Goal: Check status: Check status

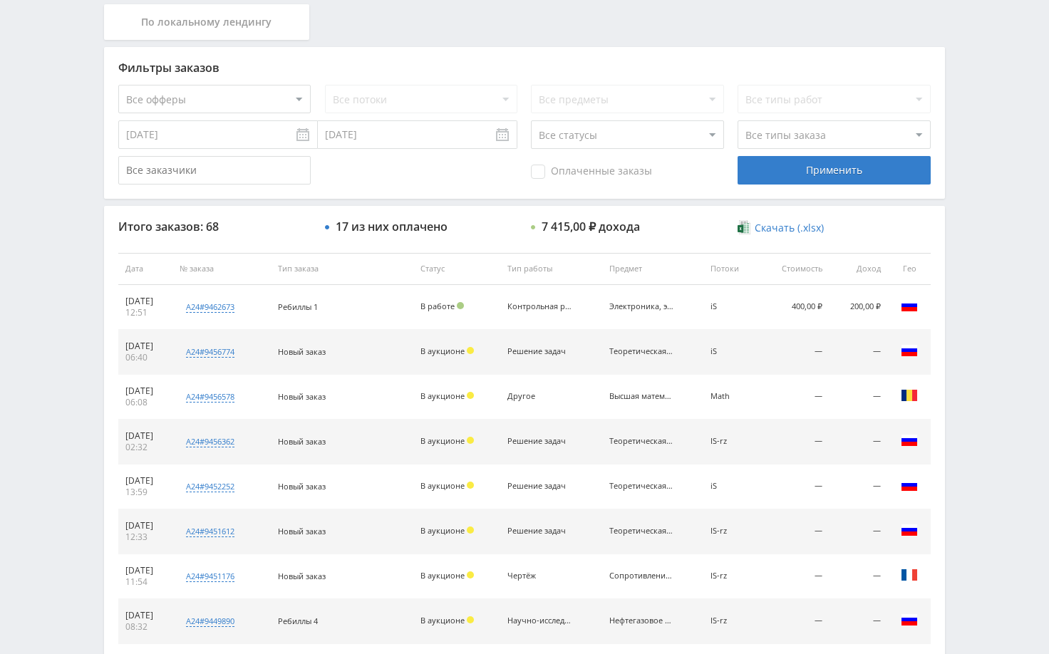
scroll to position [329, 0]
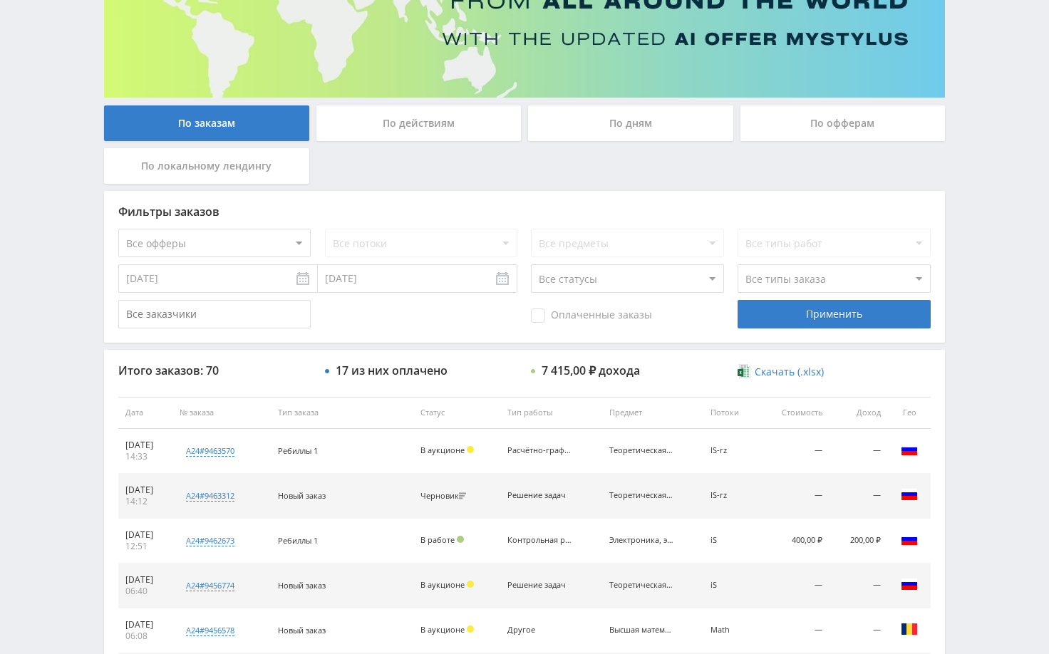
scroll to position [214, 0]
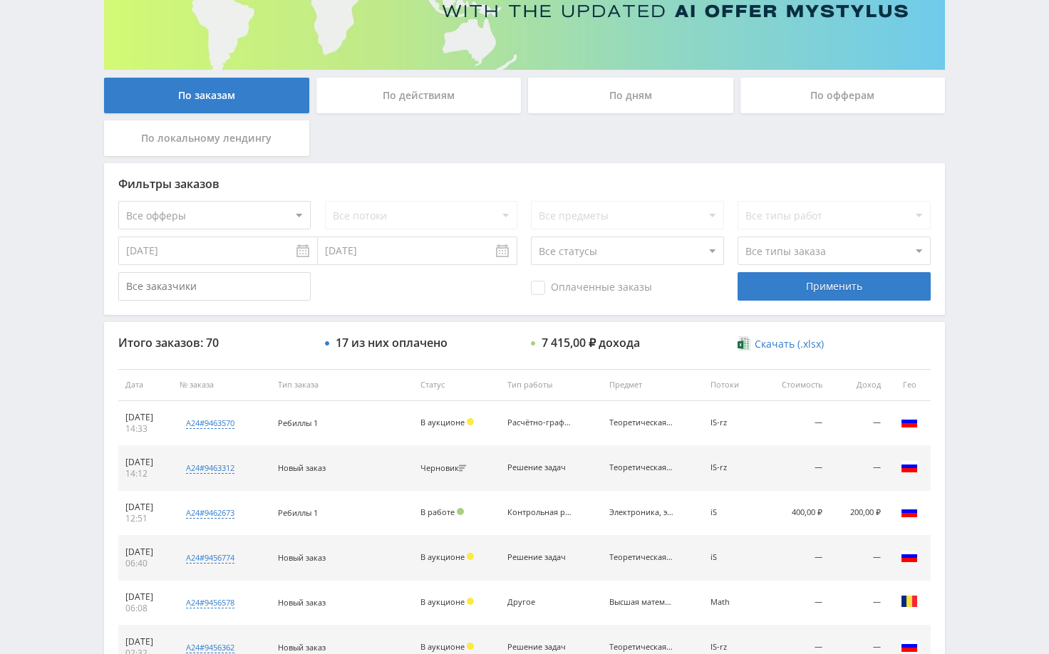
click at [1002, 325] on div "Telegram-канал Инструменты База знаний Ваш менеджер: Alex Alex Online @edugram_…" at bounding box center [524, 384] width 1049 height 1197
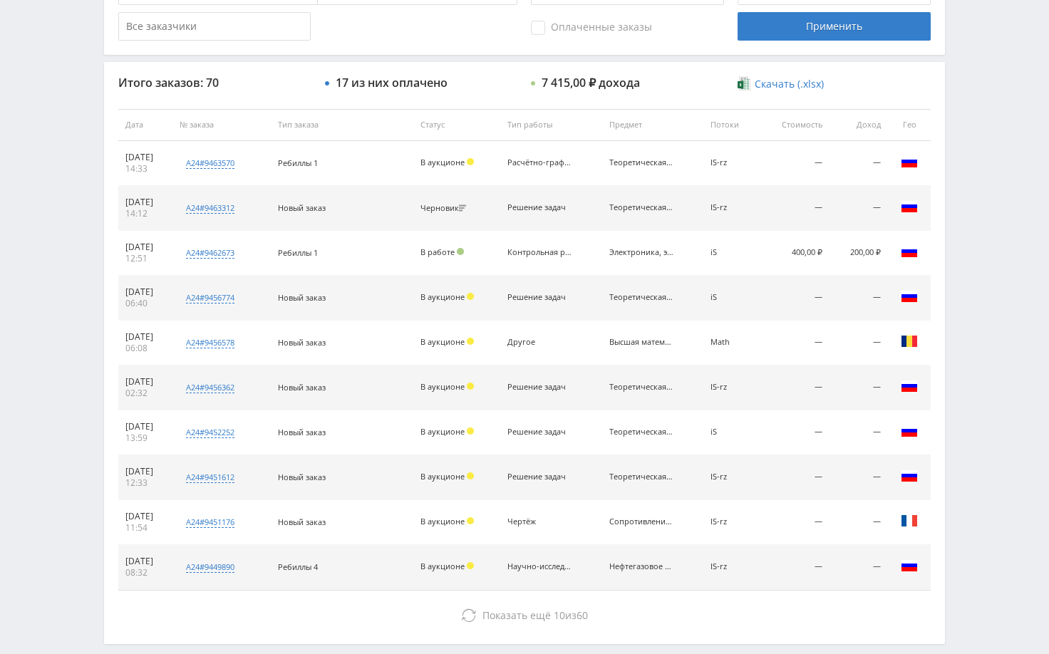
scroll to position [499, 0]
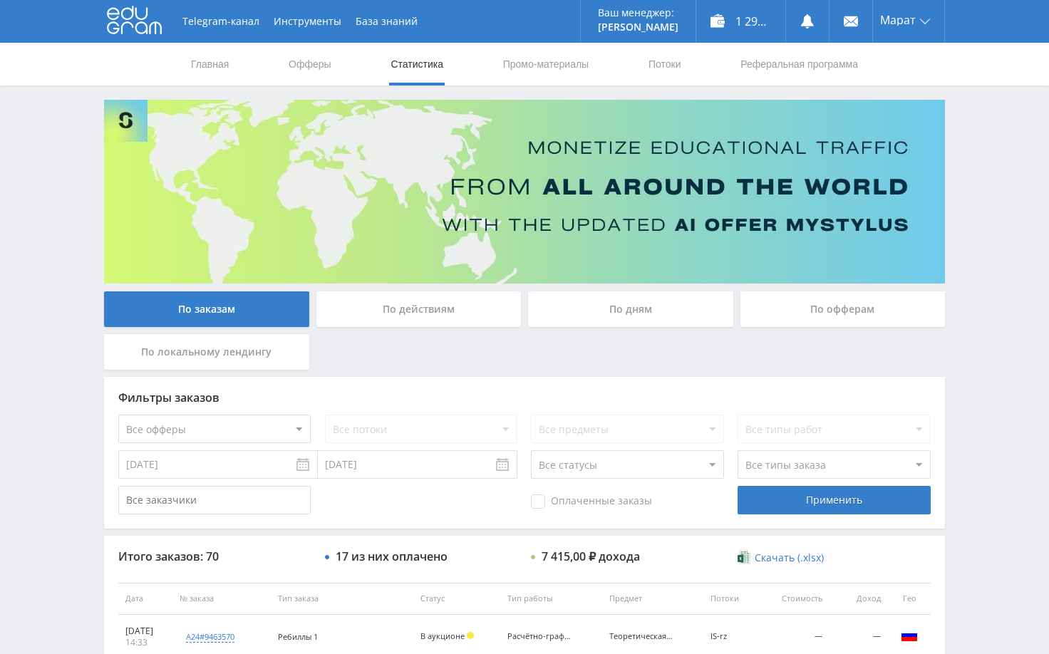
click at [972, 311] on div "Telegram-канал Инструменты База знаний Ваш менеджер: Alex Alex Online @edugram_…" at bounding box center [524, 598] width 1049 height 1197
click at [975, 290] on div "Telegram-канал Инструменты База знаний Ваш менеджер: Alex Alex Online @edugram_…" at bounding box center [524, 598] width 1049 height 1197
click at [979, 321] on div "Telegram-канал Инструменты База знаний Ваш менеджер: Alex Alex Online @edugram_…" at bounding box center [524, 598] width 1049 height 1197
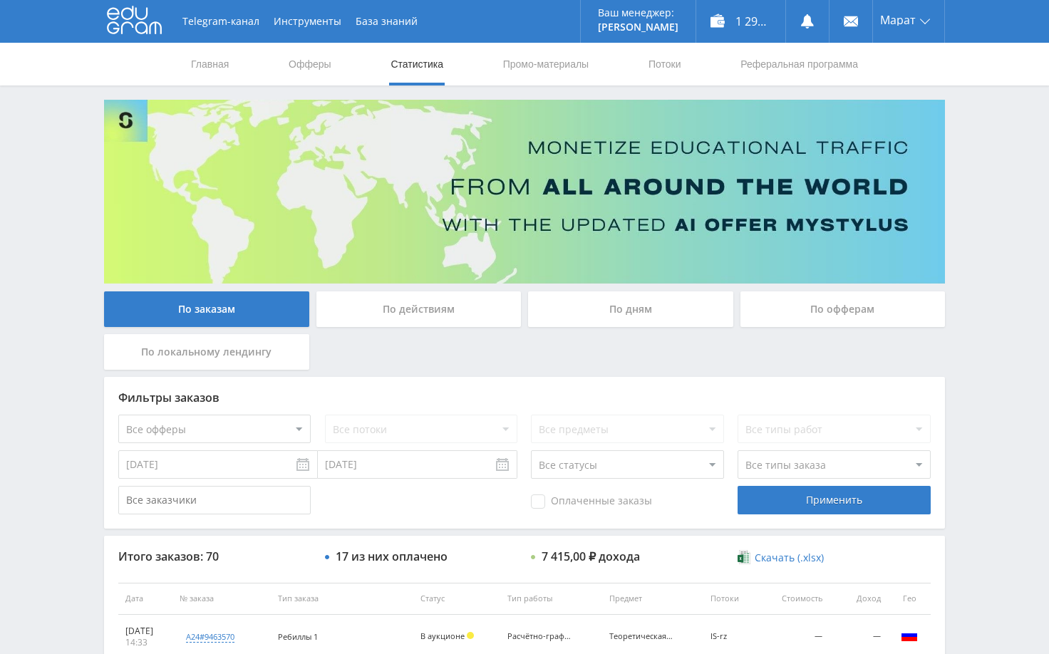
click at [979, 321] on div "Telegram-канал Инструменты База знаний Ваш менеджер: Alex Alex Online @edugram_…" at bounding box center [524, 598] width 1049 height 1197
click at [980, 321] on div "Telegram-канал Инструменты База знаний Ваш менеджер: Alex Alex Online @edugram_…" at bounding box center [524, 598] width 1049 height 1197
click at [996, 379] on div "Telegram-канал Инструменты База знаний Ваш менеджер: Alex Alex Online @edugram_…" at bounding box center [524, 598] width 1049 height 1197
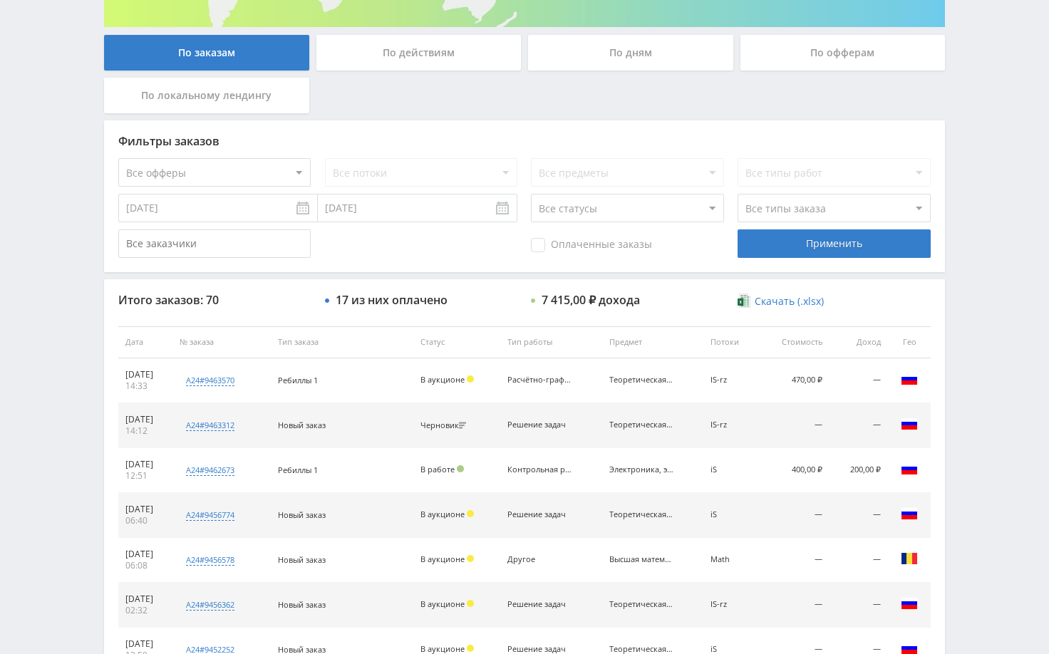
scroll to position [285, 0]
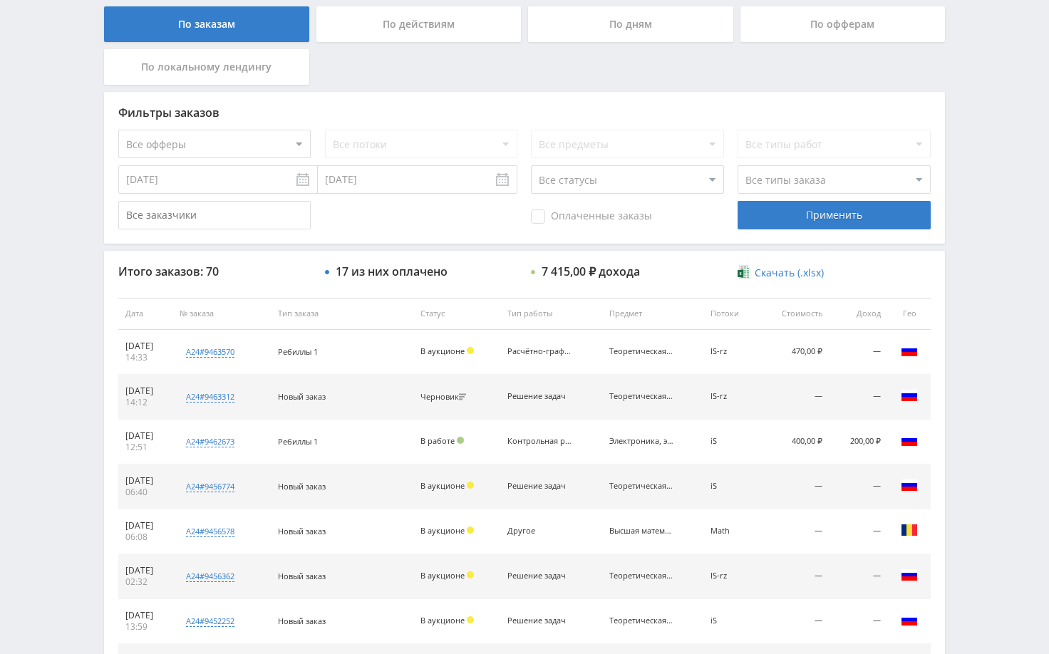
drag, startPoint x: 1001, startPoint y: 347, endPoint x: 999, endPoint y: 416, distance: 68.5
click at [998, 347] on div "Telegram-канал Инструменты База знаний Ваш менеджер: Alex Alex Online @edugram_…" at bounding box center [524, 313] width 1049 height 1197
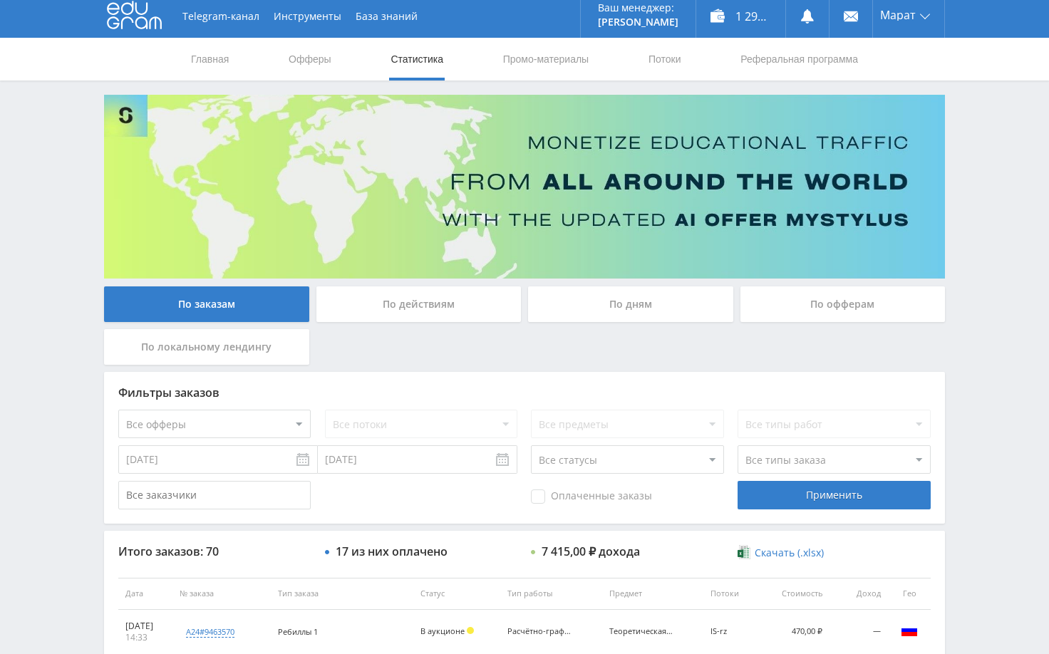
scroll to position [0, 0]
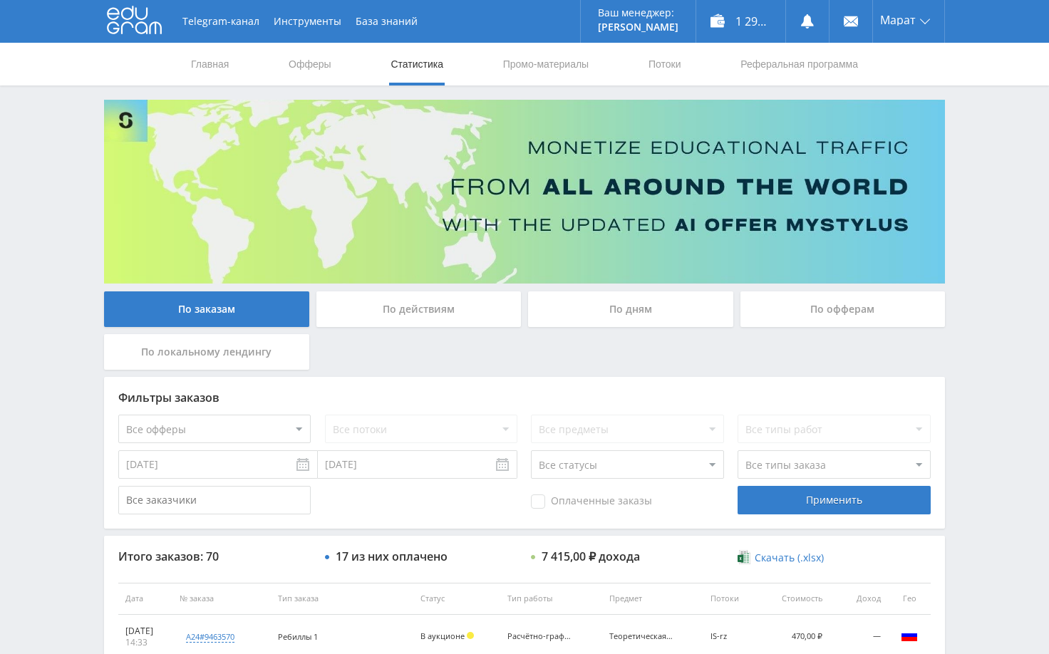
click at [1004, 157] on div "Telegram-канал Инструменты База знаний Ваш менеджер: Alex Alex Online @edugram_…" at bounding box center [524, 598] width 1049 height 1197
click at [808, 22] on use at bounding box center [807, 21] width 13 height 14
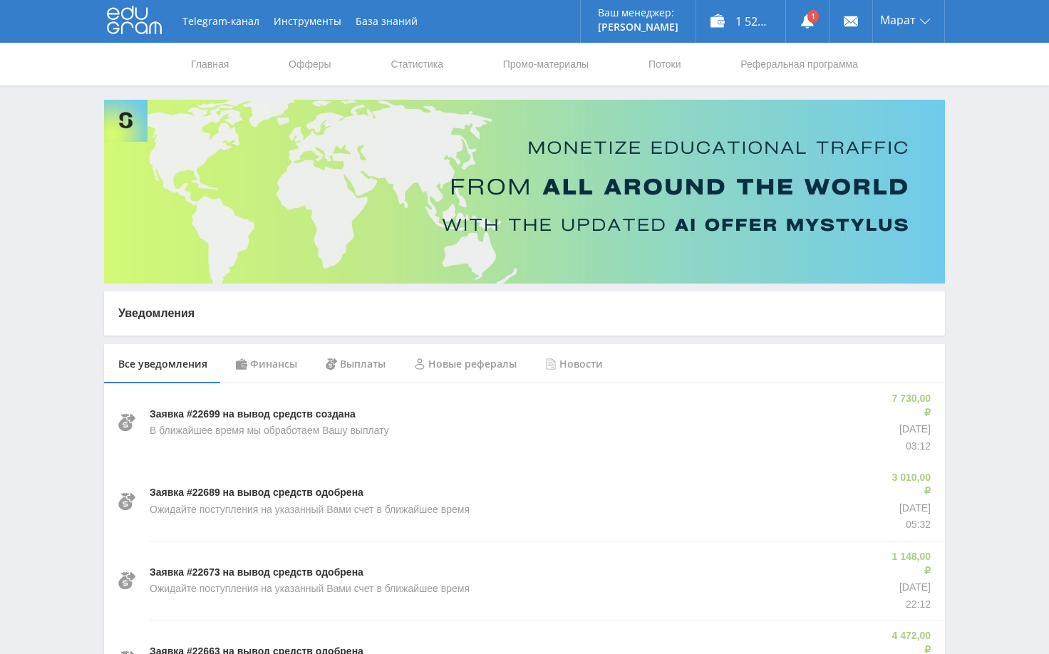
click at [284, 362] on div "Финансы" at bounding box center [267, 364] width 90 height 40
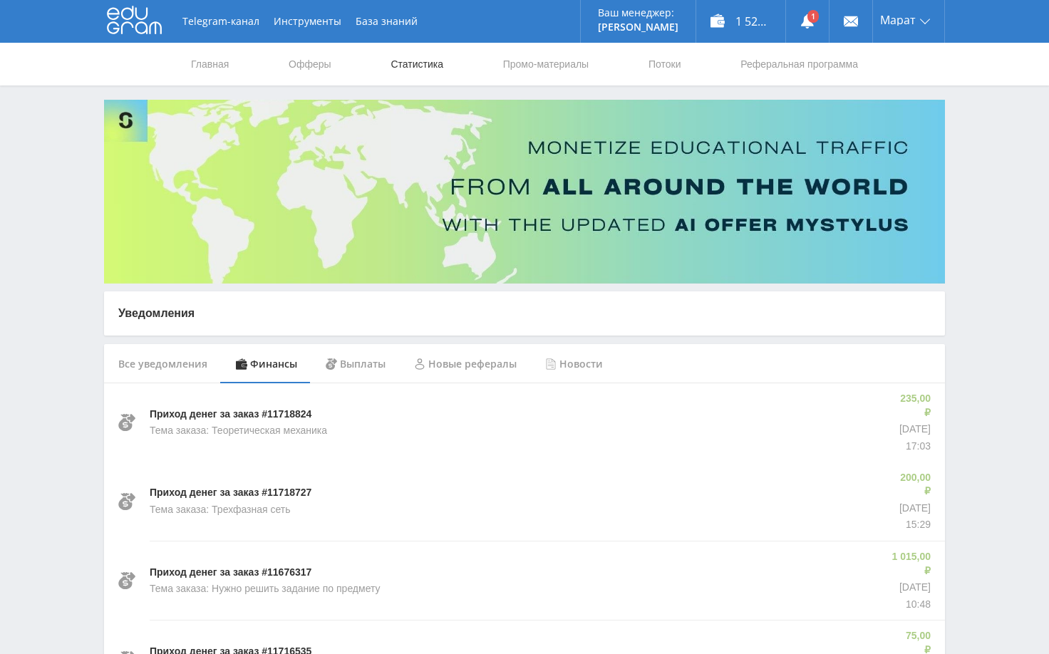
click at [408, 66] on link "Статистика" at bounding box center [417, 64] width 56 height 43
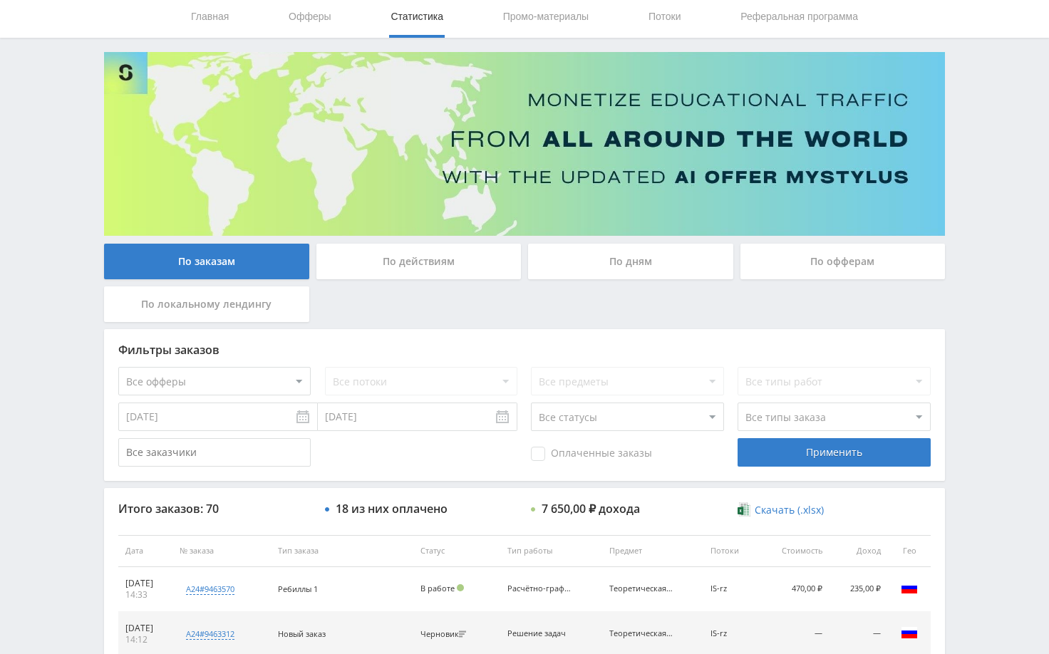
scroll to position [3, 0]
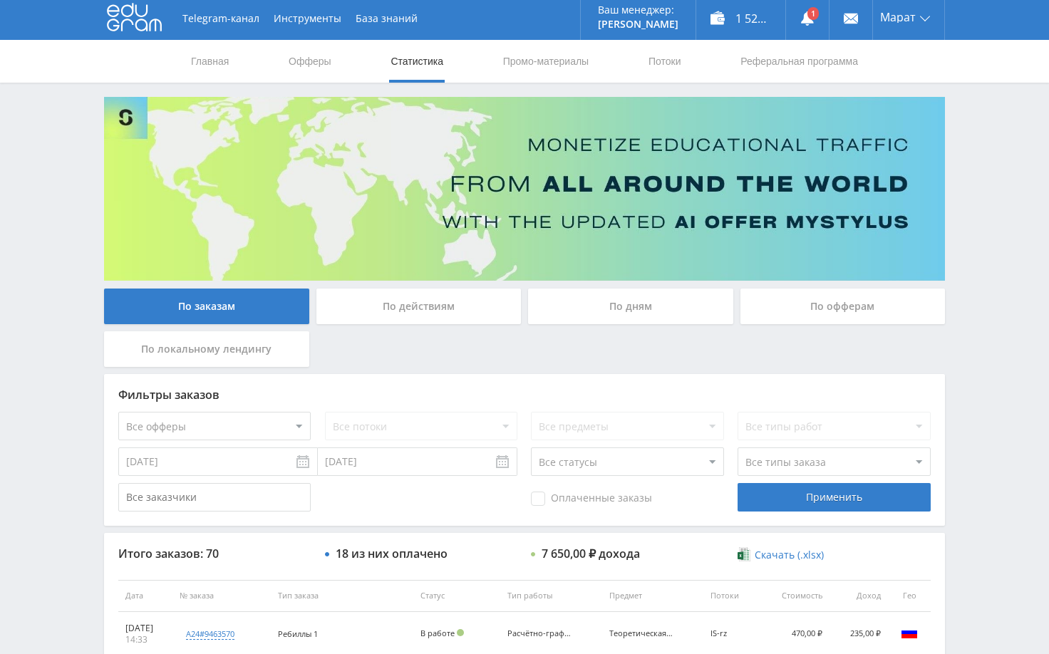
click at [619, 297] on div "По дням" at bounding box center [630, 307] width 205 height 36
click at [0, 0] on input "По дням" at bounding box center [0, 0] width 0 height 0
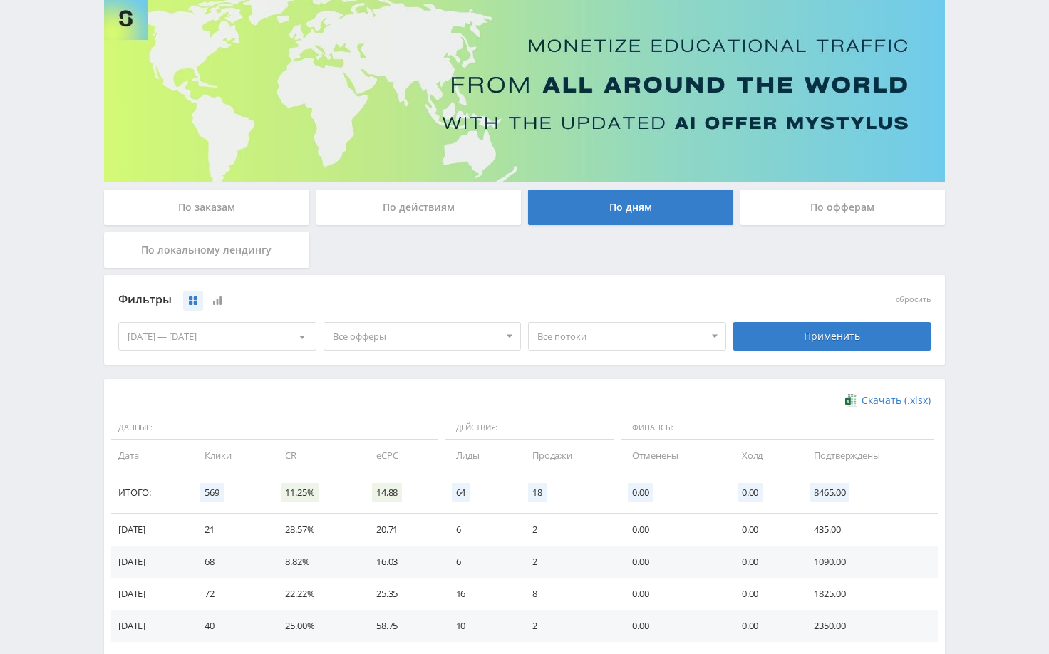
scroll to position [0, 0]
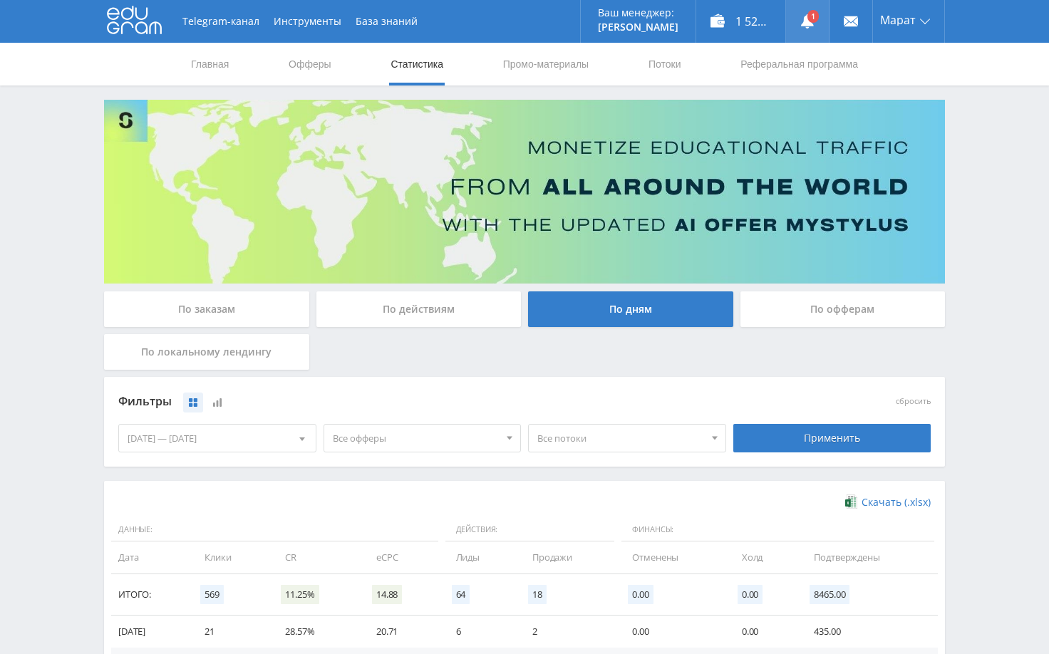
click at [805, 23] on use at bounding box center [807, 21] width 13 height 14
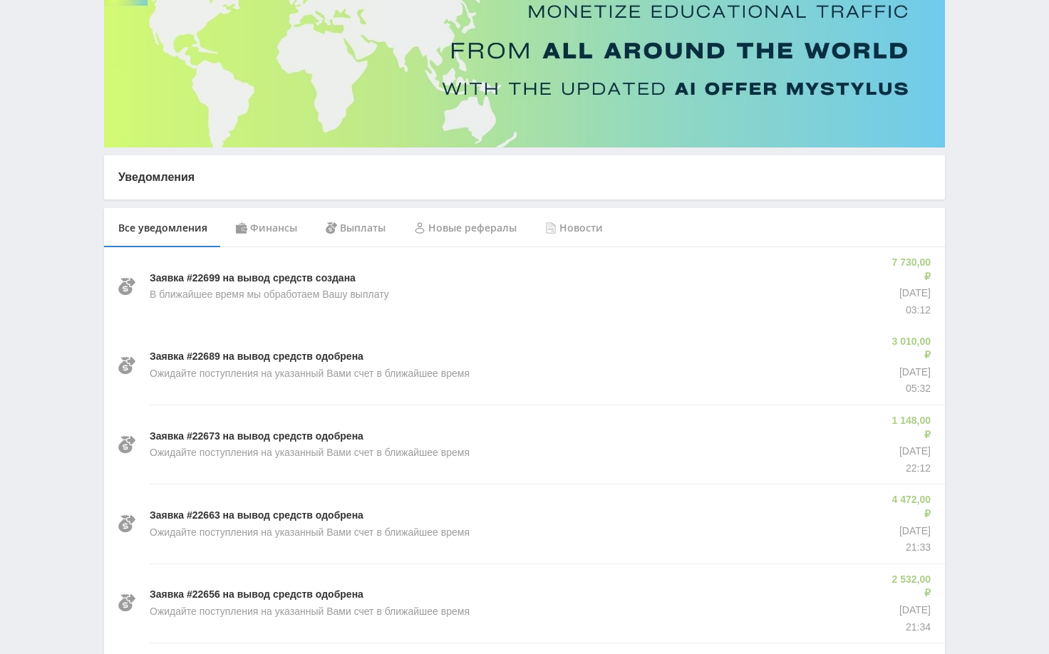
scroll to position [143, 0]
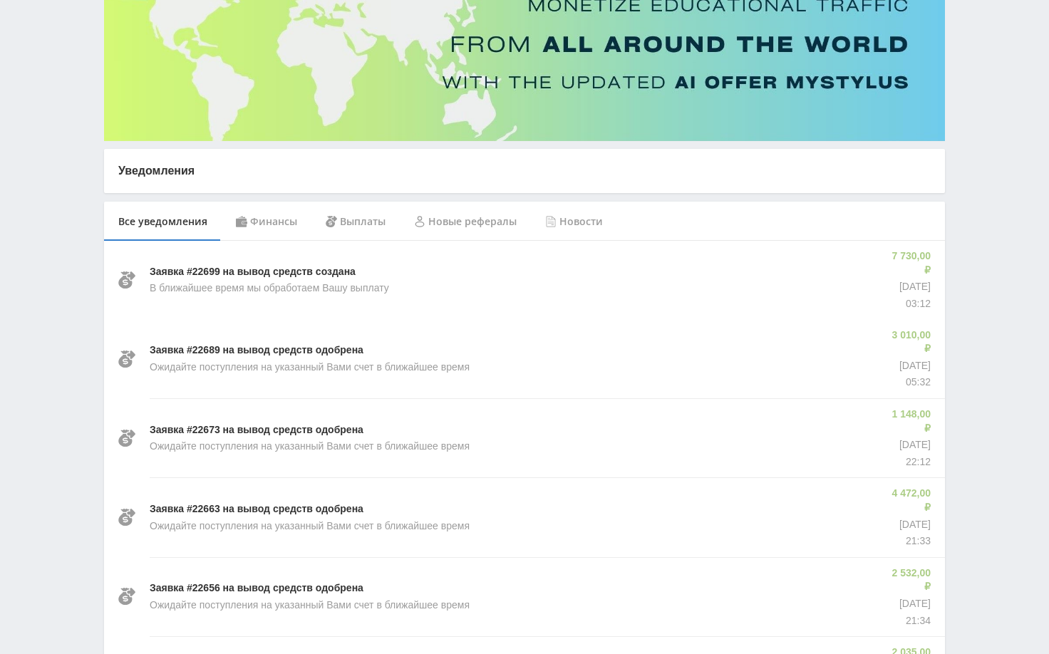
click at [289, 227] on div "Финансы" at bounding box center [267, 222] width 90 height 40
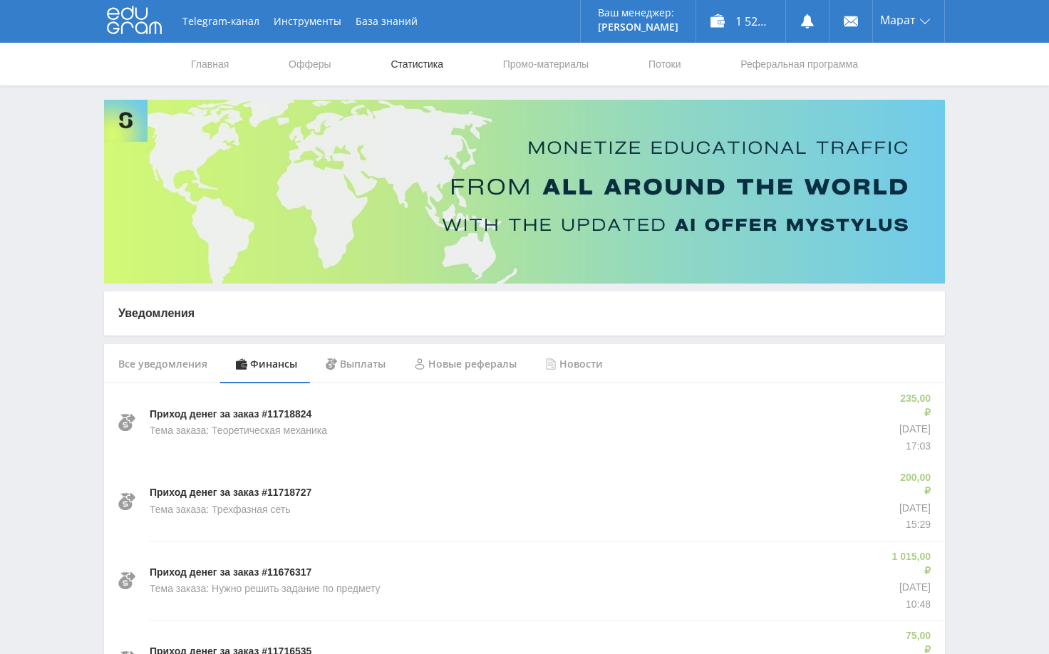
click at [416, 71] on link "Статистика" at bounding box center [417, 64] width 56 height 43
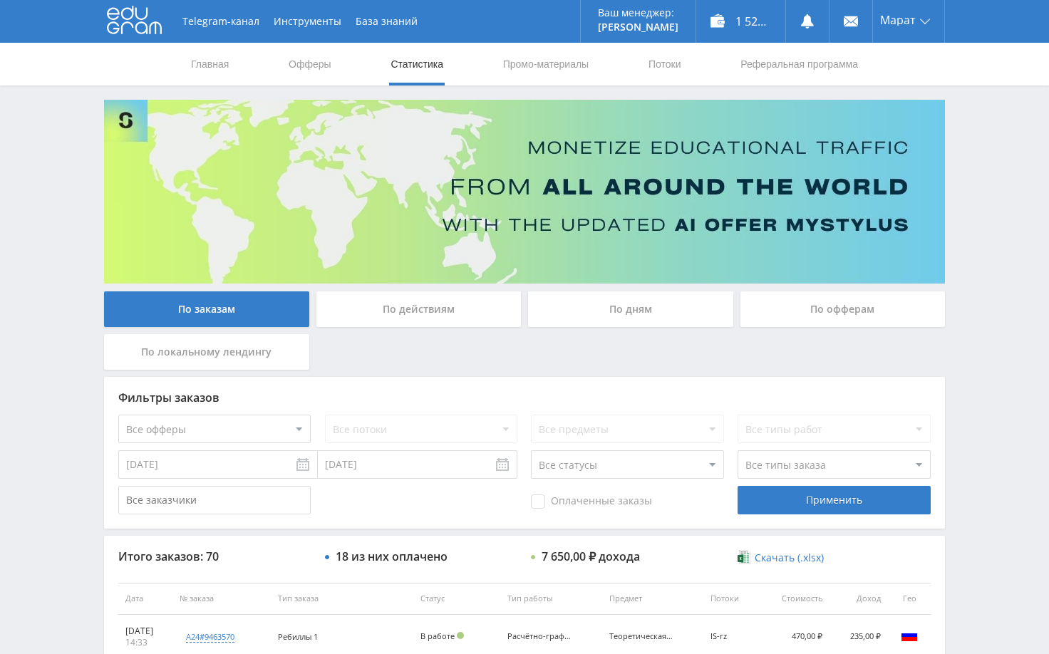
click at [996, 210] on div "Telegram-канал Инструменты База знаний Ваш менеджер: [PERSON_NAME] Alex Online …" at bounding box center [524, 598] width 1049 height 1197
click at [1033, 219] on div "Telegram-канал Инструменты База знаний Ваш менеджер: Alex Alex Online @edugram_…" at bounding box center [524, 598] width 1049 height 1197
click at [610, 305] on div "По дням" at bounding box center [630, 310] width 205 height 36
click at [0, 0] on input "По дням" at bounding box center [0, 0] width 0 height 0
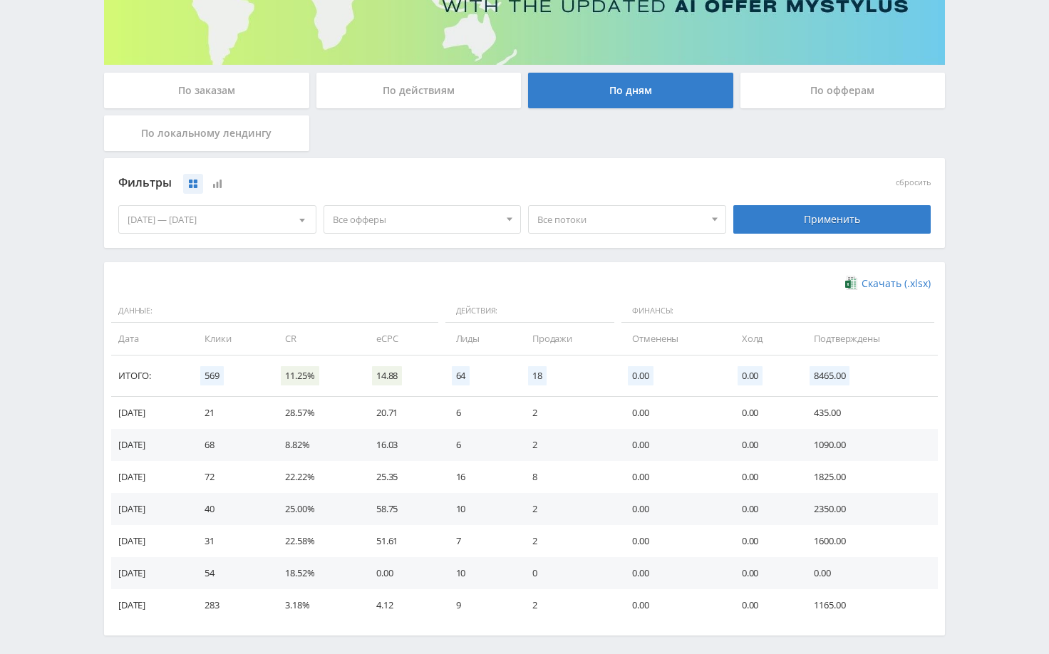
scroll to position [279, 0]
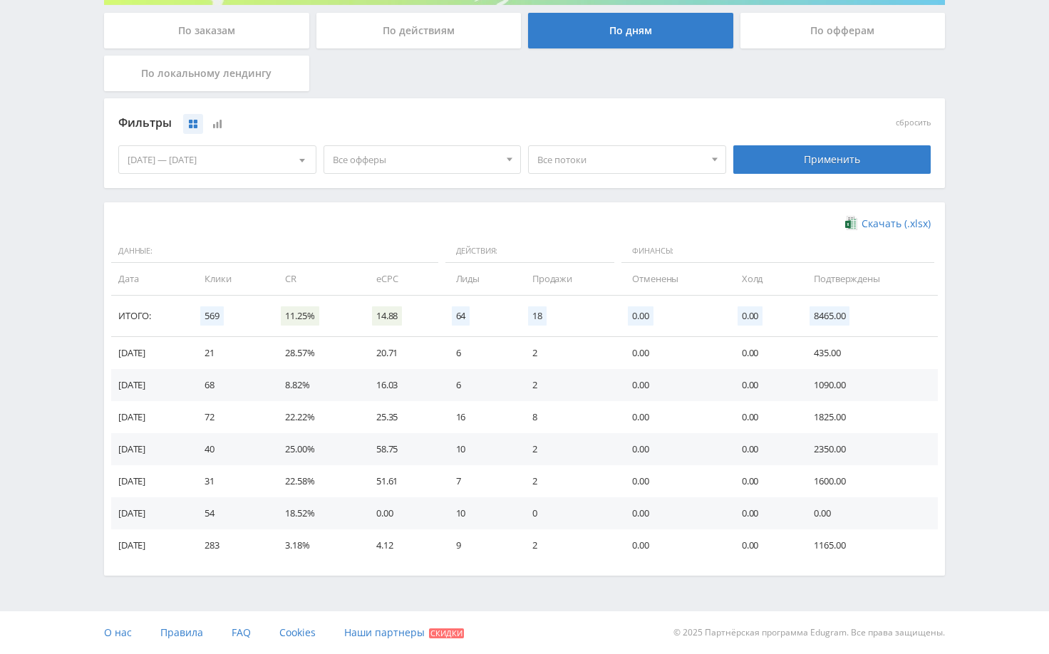
click at [215, 167] on div "[DATE] — [DATE]" at bounding box center [217, 159] width 197 height 27
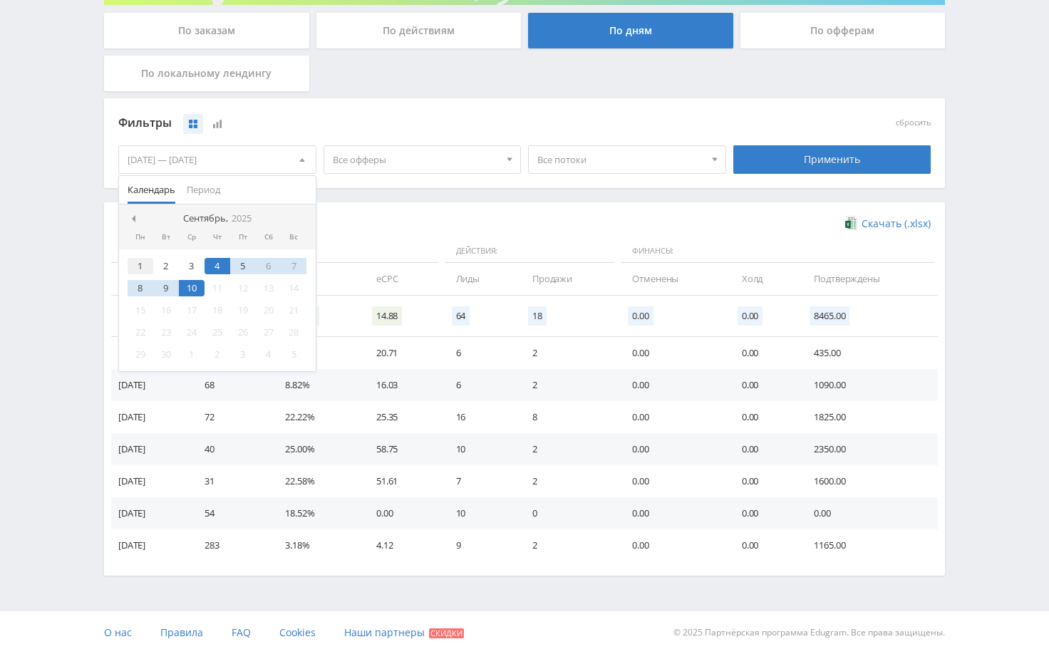
click at [136, 264] on div "1" at bounding box center [141, 266] width 26 height 16
click at [192, 289] on div "10" at bounding box center [192, 288] width 26 height 16
click at [780, 157] on div "Применить" at bounding box center [832, 159] width 198 height 29
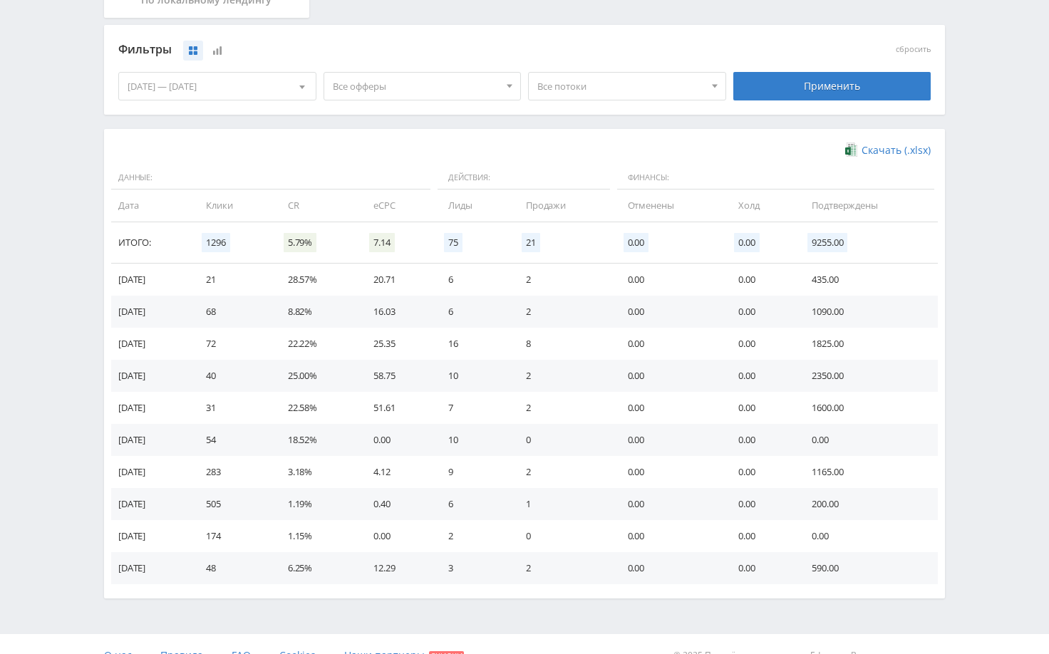
scroll to position [304, 0]
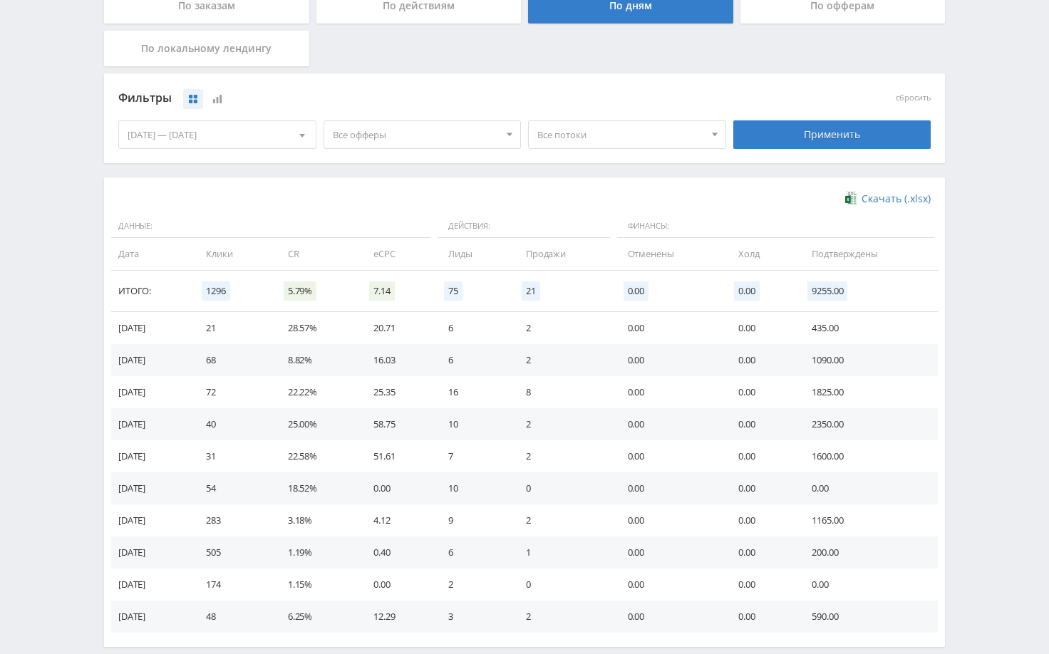
drag, startPoint x: 973, startPoint y: 205, endPoint x: 964, endPoint y: 202, distance: 9.7
click at [972, 204] on div "Telegram-канал Инструменты База знаний Ваш менеджер: Alex Alex Online @edugram_…" at bounding box center [524, 210] width 1049 height 1029
click at [1016, 185] on div "Telegram-канал Инструменты База знаний Ваш менеджер: Alex Alex Online @edugram_…" at bounding box center [524, 210] width 1049 height 1029
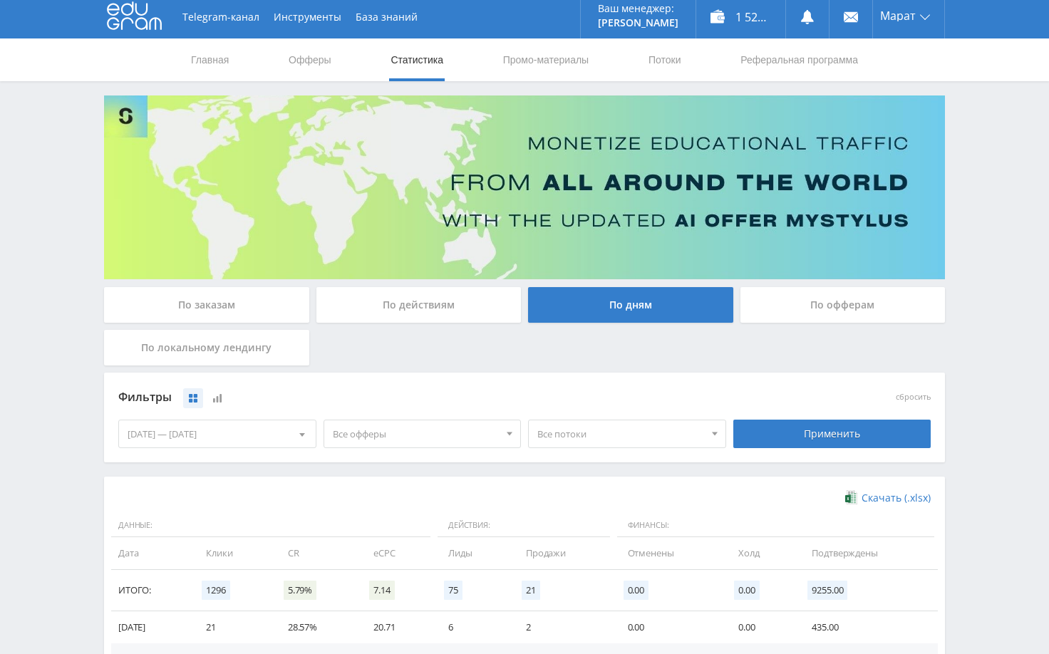
scroll to position [0, 0]
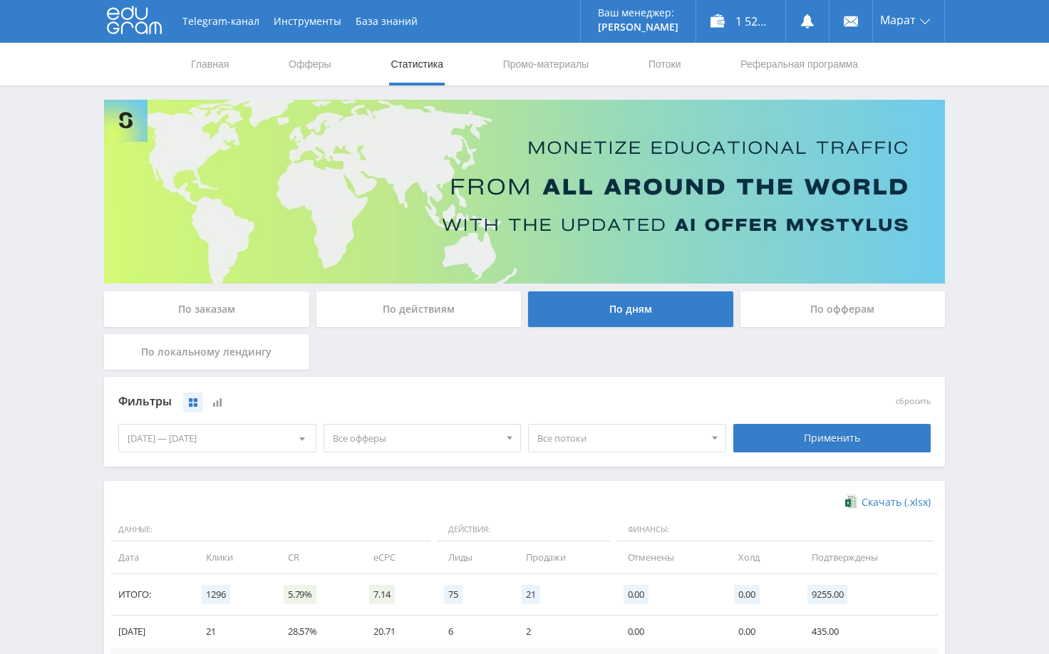
click at [1020, 137] on div "Telegram-канал Инструменты База знаний Ваш менеджер: [PERSON_NAME] Online @edug…" at bounding box center [524, 514] width 1049 height 1029
click at [963, 249] on div "Telegram-канал Инструменты База знаний Ваш менеджер: [PERSON_NAME] Online @edug…" at bounding box center [524, 514] width 1049 height 1029
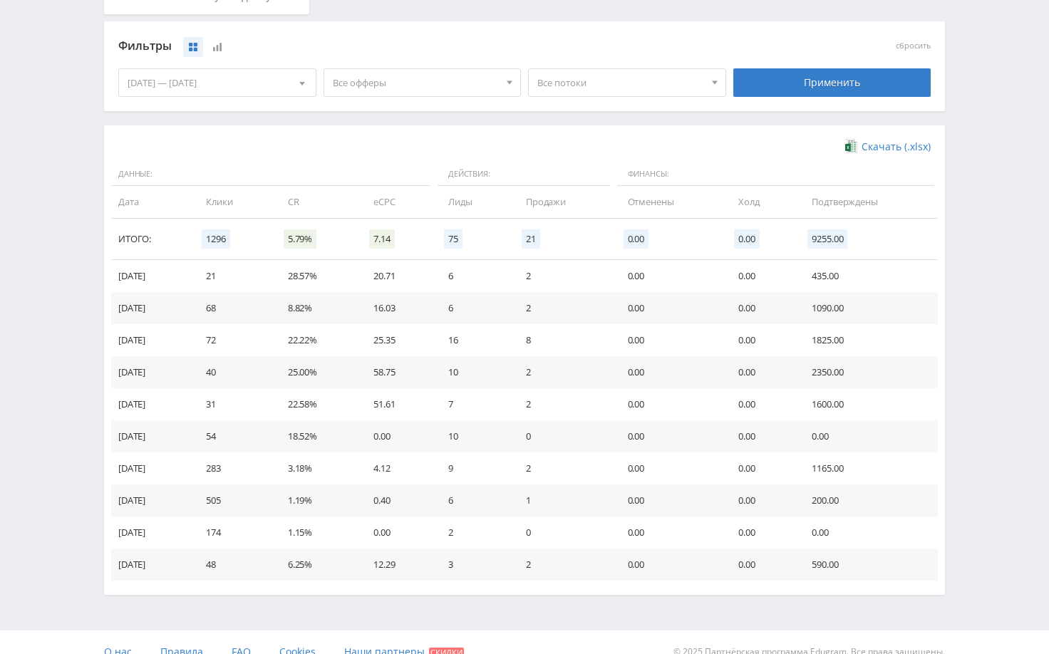
scroll to position [356, 0]
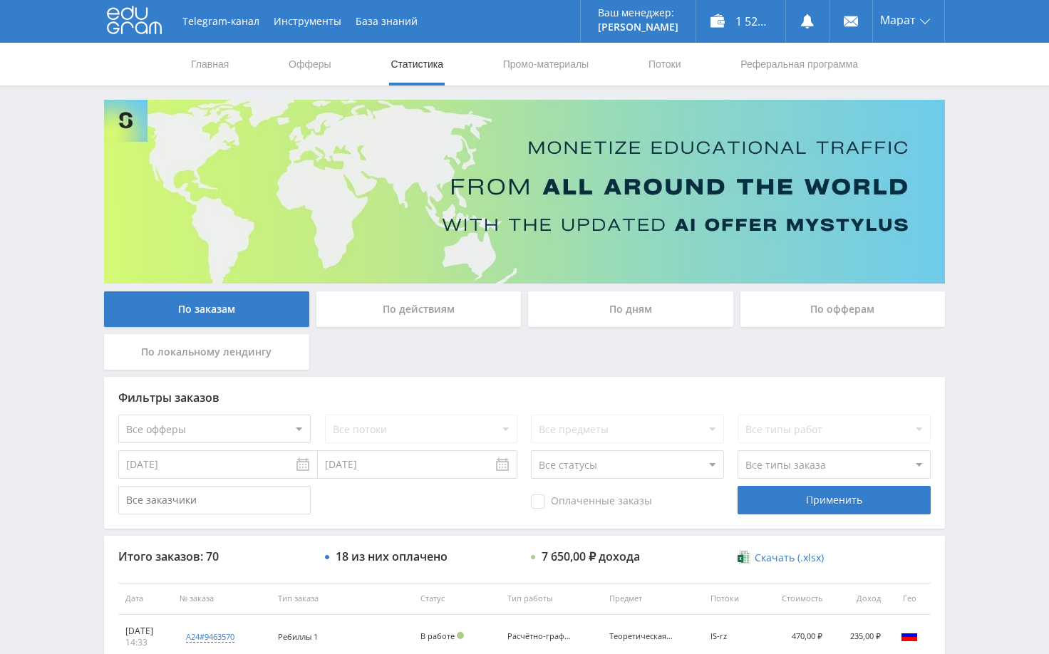
click at [980, 243] on div "Telegram-канал Инструменты База знаний Ваш менеджер: [PERSON_NAME] Online @edug…" at bounding box center [524, 598] width 1049 height 1197
drag, startPoint x: 948, startPoint y: 168, endPoint x: 955, endPoint y: 173, distance: 8.7
click at [955, 173] on div "Telegram-канал Инструменты База знаний Ваш менеджер: [PERSON_NAME] Online @edug…" at bounding box center [524, 598] width 1049 height 1197
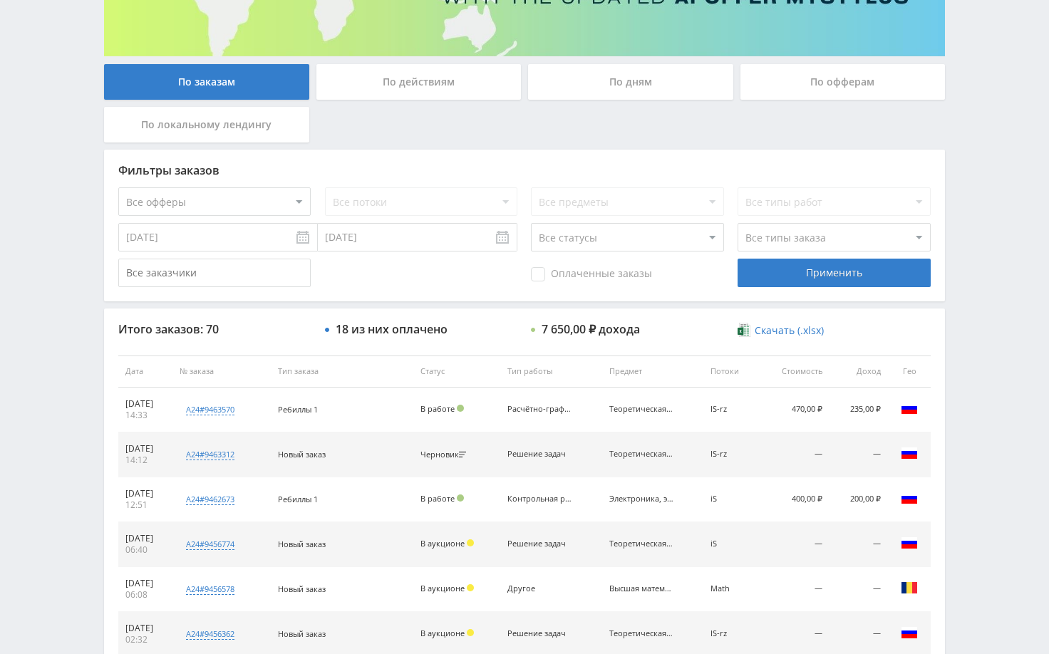
scroll to position [285, 0]
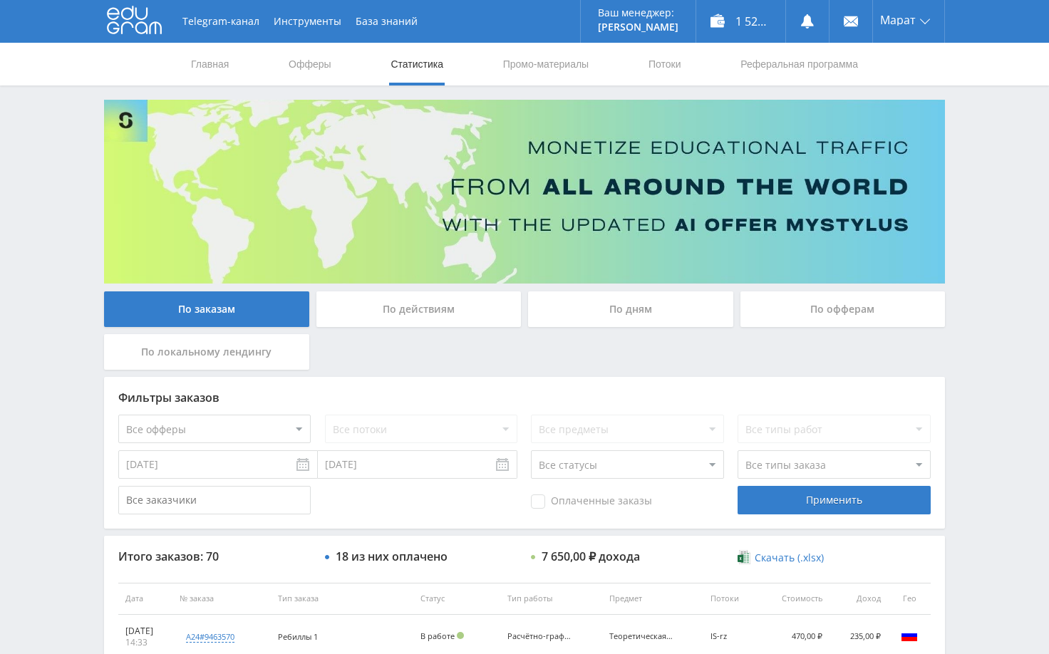
click at [988, 288] on div "Telegram-канал Инструменты База знаний Ваш менеджер: [PERSON_NAME] Online @edug…" at bounding box center [524, 598] width 1049 height 1197
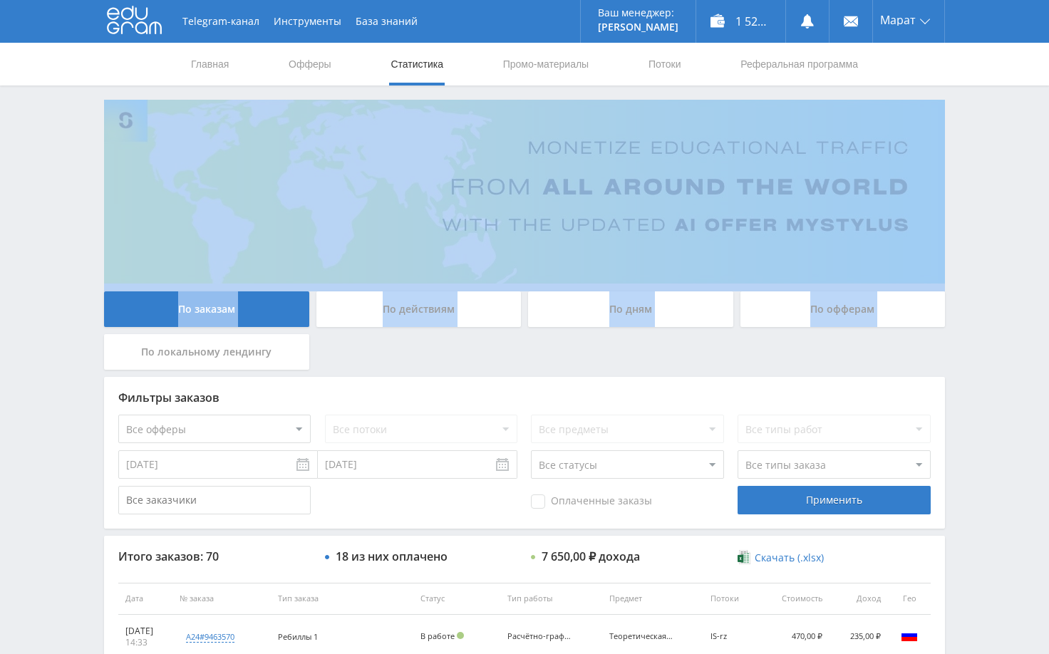
click at [989, 292] on div "Telegram-канал Инструменты База знаний Ваш менеджер: [PERSON_NAME] Online @edug…" at bounding box center [524, 598] width 1049 height 1197
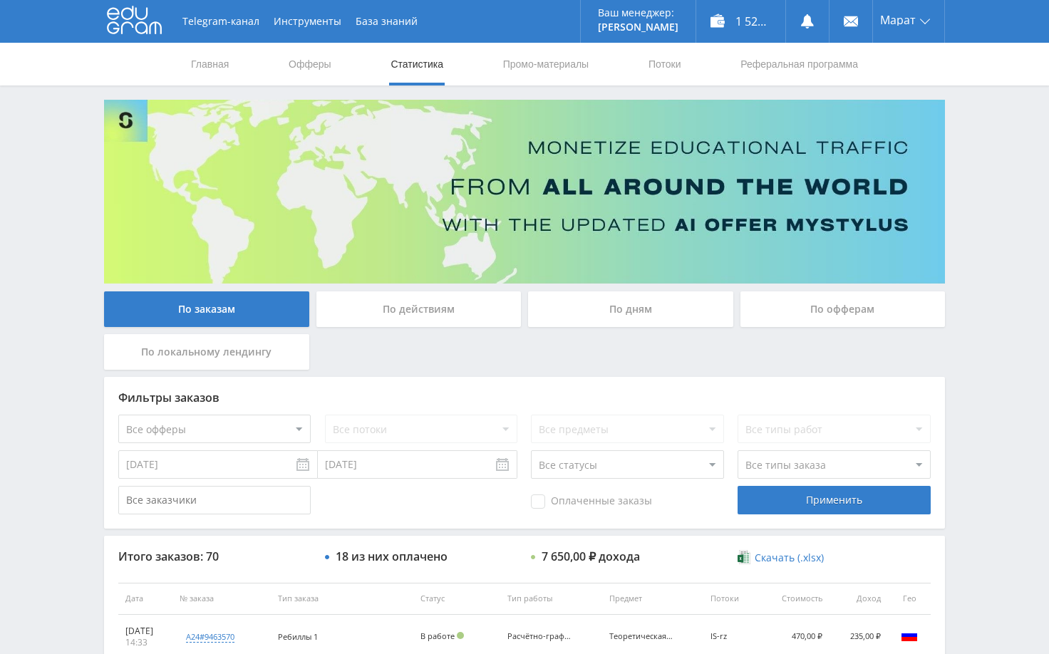
click at [989, 357] on div "Telegram-канал Инструменты База знаний Ваш менеджер: [PERSON_NAME] Online @edug…" at bounding box center [524, 598] width 1049 height 1197
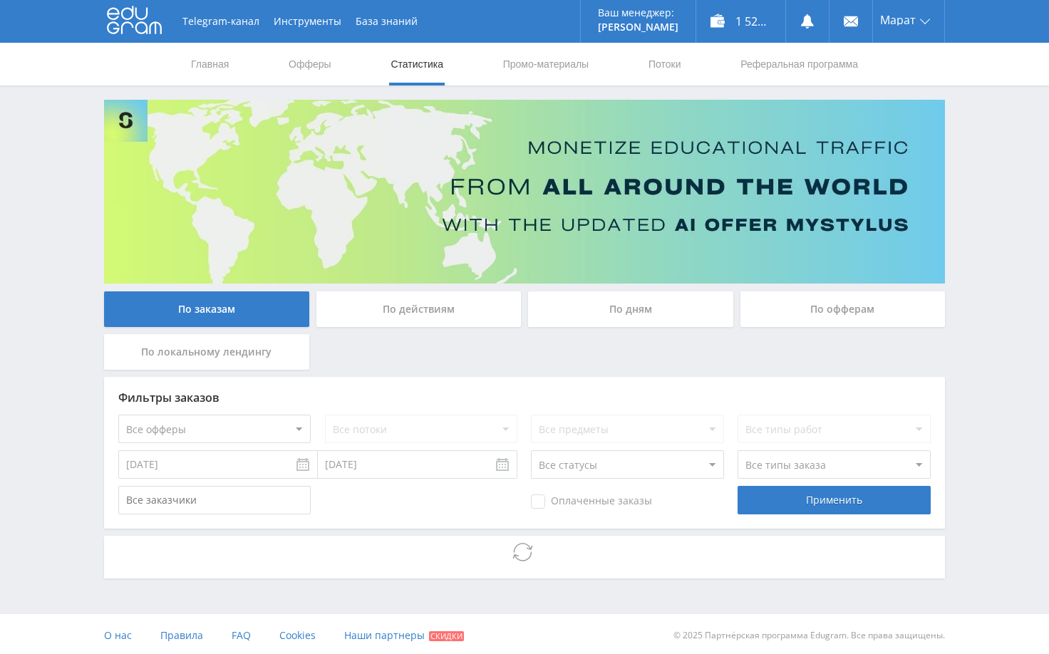
click at [997, 478] on div "Telegram-канал Инструменты База знаний Ваш менеджер: [PERSON_NAME] Online @edug…" at bounding box center [524, 328] width 1049 height 657
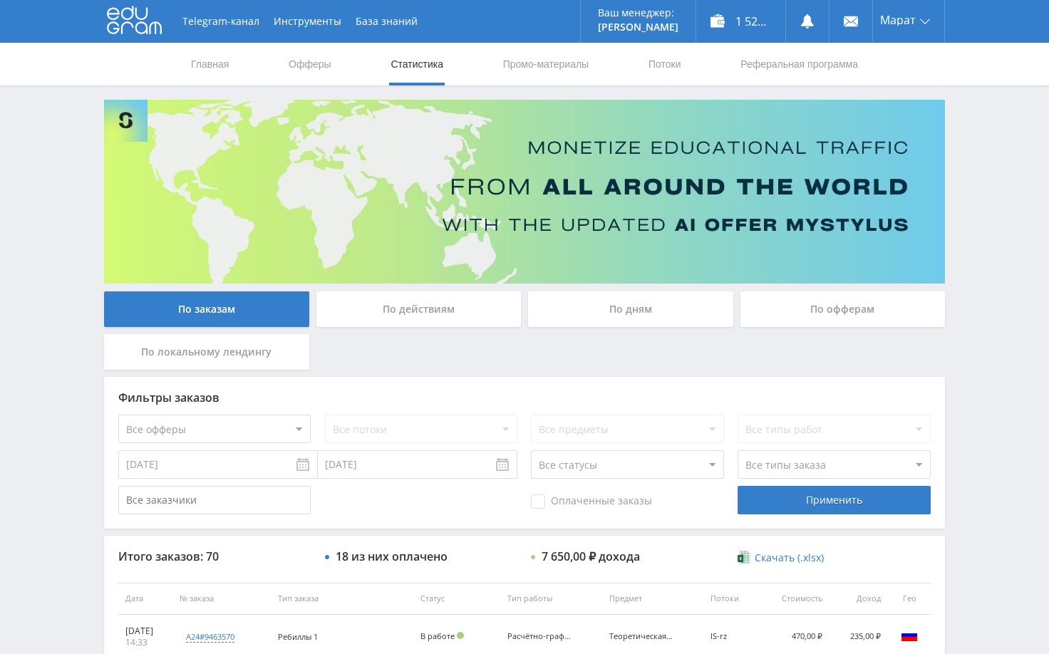
click at [1009, 252] on div "Telegram-канал Инструменты База знаний Ваш менеджер: [PERSON_NAME] Online @edug…" at bounding box center [524, 598] width 1049 height 1197
click at [66, 171] on div "Telegram-канал Инструменты База знаний Ваш менеджер: [PERSON_NAME] Online @edug…" at bounding box center [524, 598] width 1049 height 1197
